Goal: Task Accomplishment & Management: Manage account settings

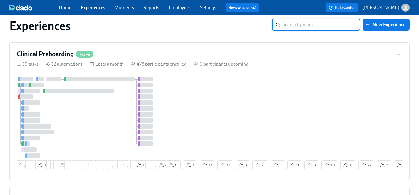
scroll to position [225, 0]
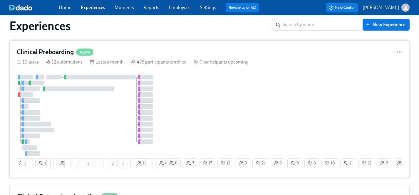
click at [110, 124] on div at bounding box center [91, 115] width 148 height 81
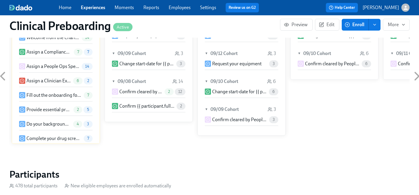
scroll to position [560, 0]
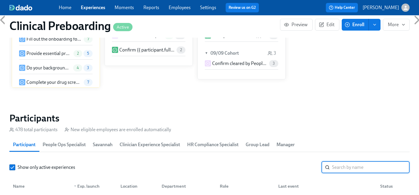
click at [359, 166] on input "search" at bounding box center [371, 167] width 78 height 12
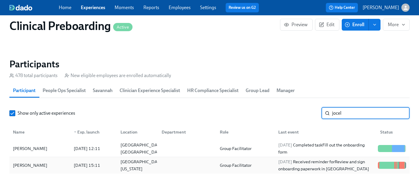
type input "jocel"
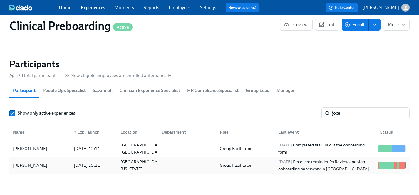
click at [34, 163] on div "Jocelyn MacDaniel" at bounding box center [30, 165] width 39 height 7
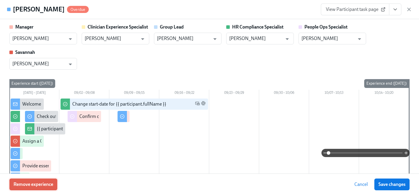
click at [46, 184] on span "Remove experience" at bounding box center [34, 184] width 40 height 6
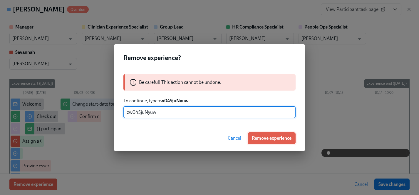
type input "zw04SjuNyuw"
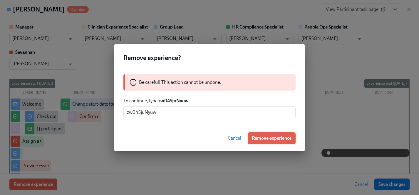
click at [273, 138] on span "Remove experience" at bounding box center [272, 138] width 40 height 6
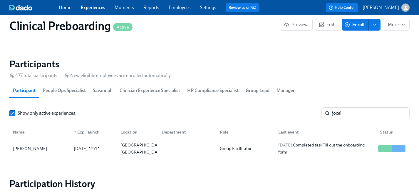
scroll to position [0, 7210]
click at [91, 9] on link "Experiences" at bounding box center [93, 8] width 24 height 6
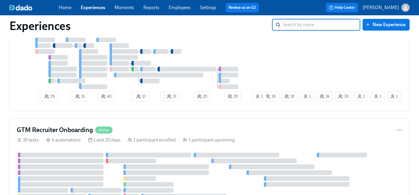
scroll to position [880, 0]
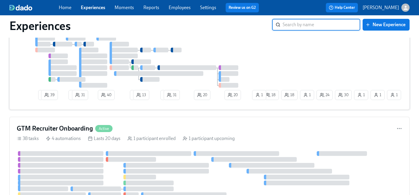
click at [211, 61] on div at bounding box center [139, 62] width 245 height 52
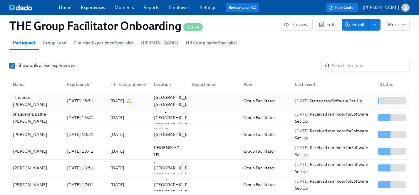
scroll to position [526, 0]
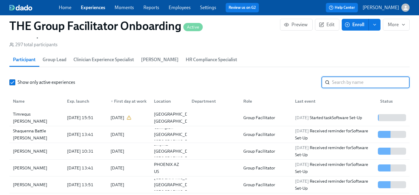
click at [343, 79] on input "search" at bounding box center [371, 82] width 78 height 12
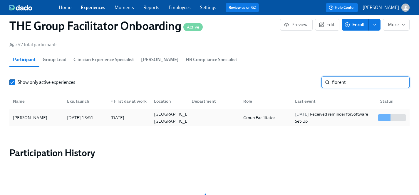
type input "florent"
click at [25, 116] on div "Kristina Florent" at bounding box center [30, 117] width 39 height 7
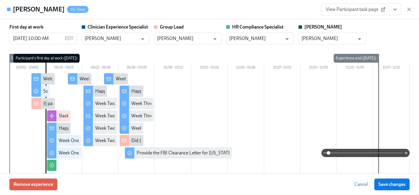
click at [359, 11] on span "View Participant task page" at bounding box center [355, 9] width 58 height 6
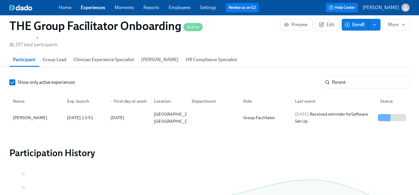
click at [88, 9] on link "Experiences" at bounding box center [93, 8] width 24 height 6
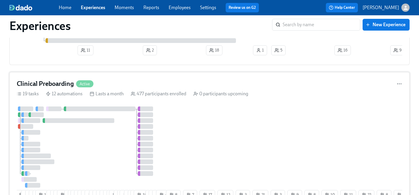
scroll to position [273, 0]
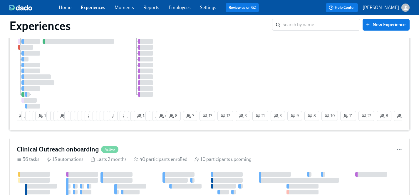
click at [108, 85] on div at bounding box center [91, 67] width 148 height 81
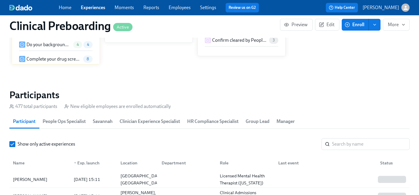
scroll to position [615, 0]
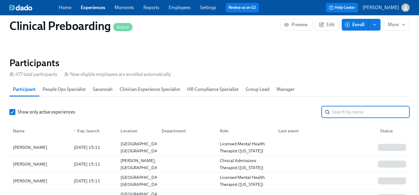
click at [356, 115] on input "search" at bounding box center [371, 112] width 78 height 12
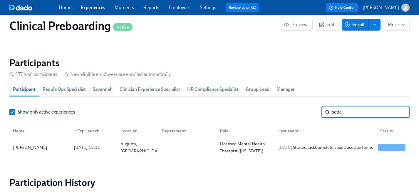
scroll to position [0, 7210]
type input "sette"
click at [37, 146] on div "Michael Settepani" at bounding box center [30, 147] width 39 height 7
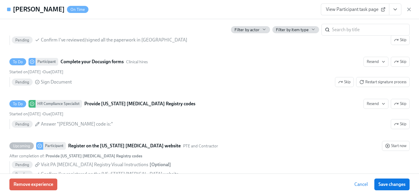
scroll to position [1079, 0]
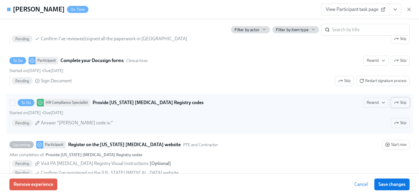
click at [398, 101] on span "Skip" at bounding box center [400, 103] width 12 height 6
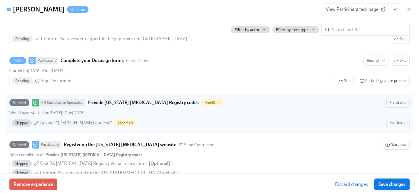
click at [393, 184] on span "Save changes" at bounding box center [392, 184] width 27 height 6
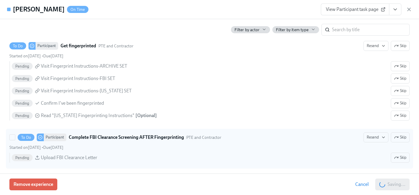
scroll to position [918, 0]
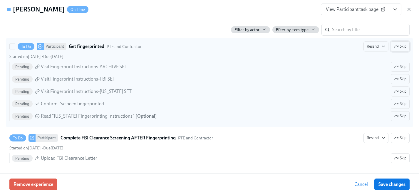
click at [403, 47] on span "Skip" at bounding box center [400, 46] width 12 height 6
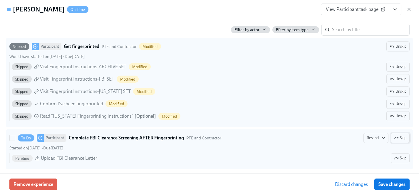
click at [401, 136] on span "Skip" at bounding box center [400, 138] width 12 height 6
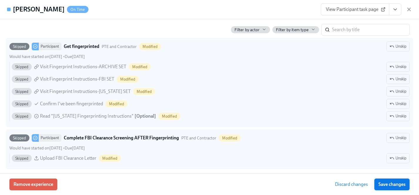
click at [396, 185] on span "Save changes" at bounding box center [392, 184] width 27 height 6
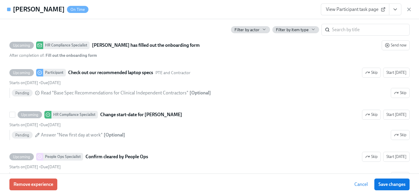
scroll to position [1228, 0]
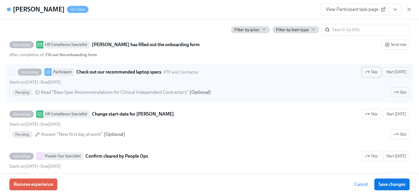
click at [376, 73] on span "Skip" at bounding box center [371, 72] width 12 height 6
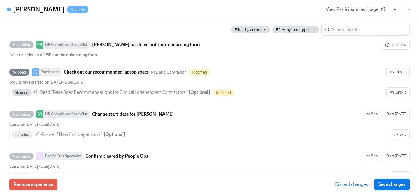
click at [398, 187] on button "Save changes" at bounding box center [391, 184] width 35 height 12
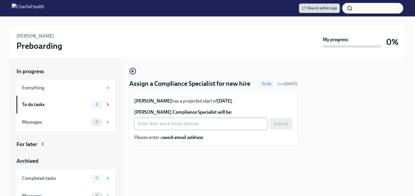
click at [174, 130] on input "Michael Settepani's Compliance Specialist will be:" at bounding box center [200, 124] width 133 height 12
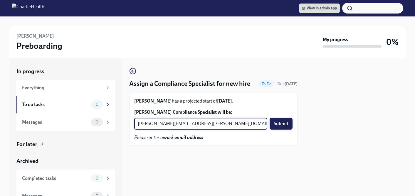
type input "jessica.barrett@charliehealth.com"
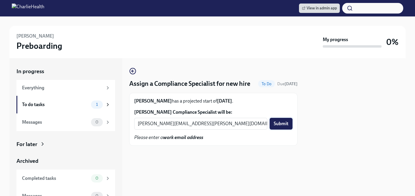
click at [284, 129] on button "Submit" at bounding box center [281, 124] width 23 height 12
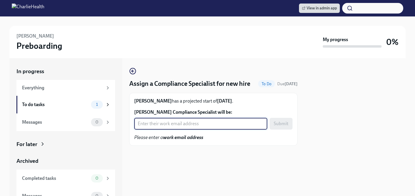
click at [169, 130] on input "[PERSON_NAME] Compliance Specialist will be:" at bounding box center [200, 124] width 133 height 12
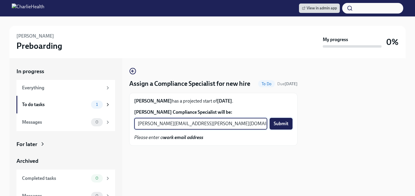
type input "[PERSON_NAME][EMAIL_ADDRESS][PERSON_NAME][DOMAIN_NAME]"
click at [280, 127] on span "Submit" at bounding box center [281, 124] width 15 height 6
